Goal: Information Seeking & Learning: Learn about a topic

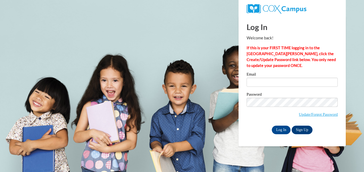
click at [256, 77] on label "Email" at bounding box center [291, 74] width 91 height 5
click at [256, 78] on input "Email" at bounding box center [291, 82] width 91 height 9
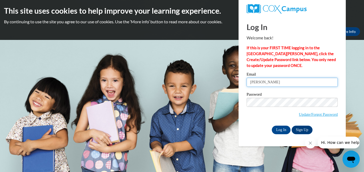
type input "ashleysalaspro@gmail.com"
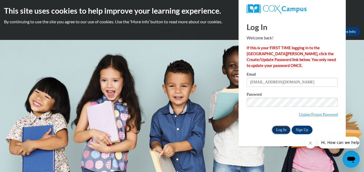
click at [281, 127] on input "Log In" at bounding box center [280, 130] width 19 height 9
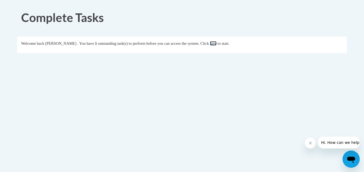
click at [216, 46] on link "here" at bounding box center [213, 43] width 7 height 4
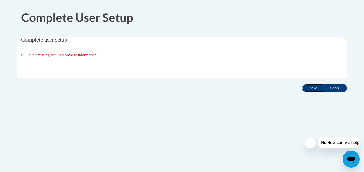
click at [317, 85] on input "Save" at bounding box center [313, 88] width 22 height 9
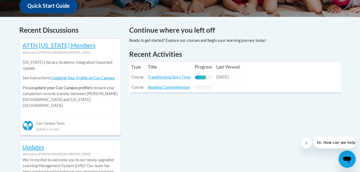
scroll to position [211, 0]
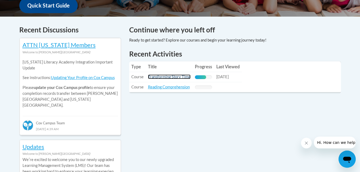
click at [171, 76] on link "Transforming Story Time" at bounding box center [169, 76] width 43 height 5
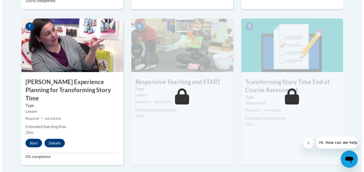
scroll to position [457, 0]
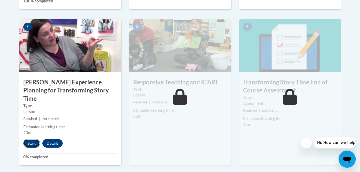
click at [34, 139] on button "Start" at bounding box center [31, 143] width 17 height 9
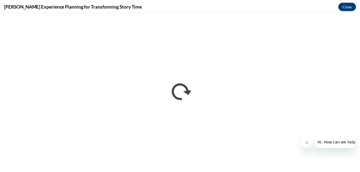
scroll to position [0, 0]
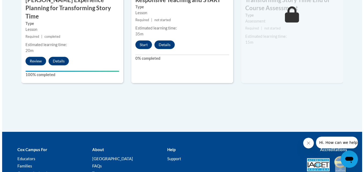
scroll to position [539, 0]
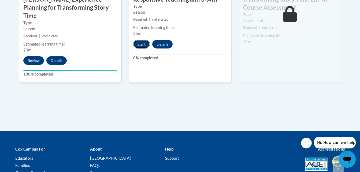
click at [145, 43] on button "Start" at bounding box center [141, 44] width 17 height 9
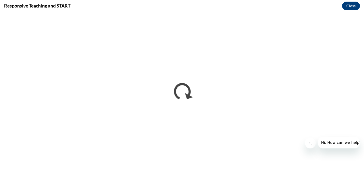
scroll to position [0, 0]
click at [310, 143] on icon "Close message from company" at bounding box center [310, 143] width 4 height 4
click at [348, 2] on button "Close" at bounding box center [351, 6] width 18 height 9
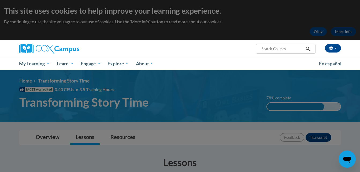
click at [343, 49] on div "Ashley Salas (America/New_York UTC-04:00) My Profile Inbox My Transcripts Log O…" at bounding box center [235, 47] width 220 height 14
click at [334, 46] on button "button" at bounding box center [332, 48] width 16 height 9
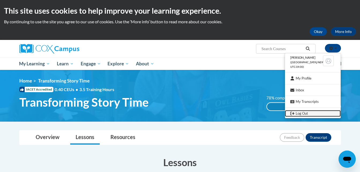
click at [296, 110] on link "Log Out" at bounding box center [313, 113] width 56 height 7
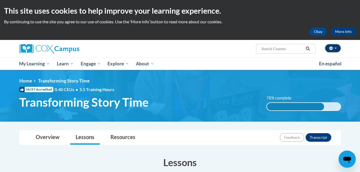
click at [332, 47] on icon "button" at bounding box center [331, 48] width 4 height 4
